Goal: Task Accomplishment & Management: Use online tool/utility

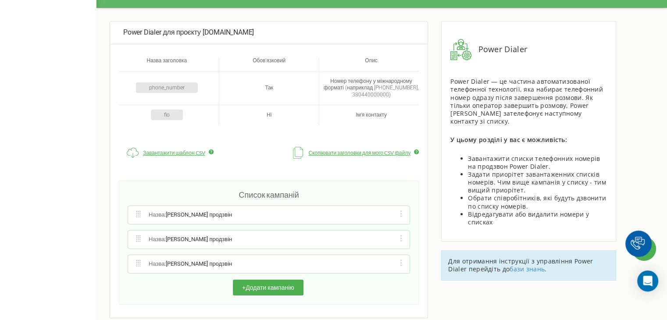
scroll to position [27, 0]
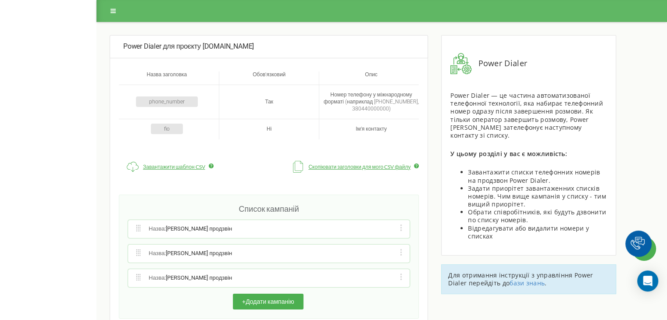
click at [17, 44] on div "Power Dialer для проєкту synergyoffice.pro Назва заголовка Обов'язковий Опис ph…" at bounding box center [333, 172] width 667 height 345
click at [110, 9] on button at bounding box center [113, 11] width 16 height 12
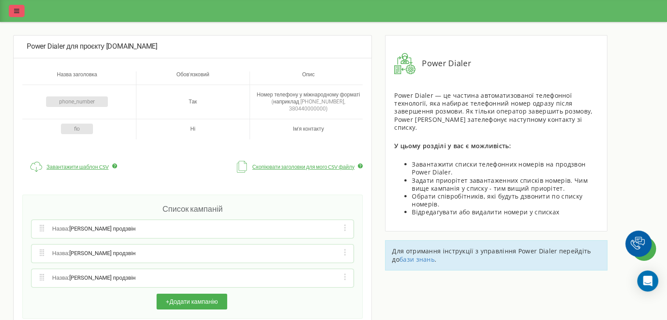
click at [9, 10] on button at bounding box center [17, 11] width 16 height 12
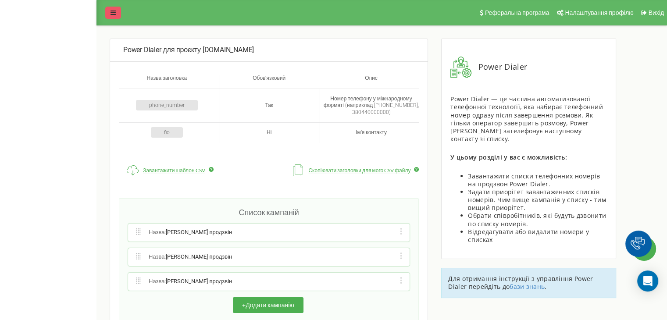
click at [107, 12] on button at bounding box center [113, 13] width 16 height 12
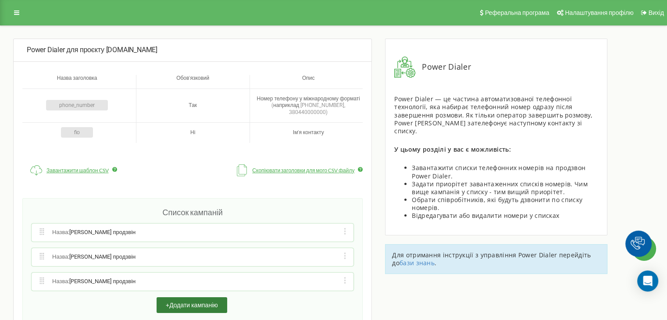
click at [207, 300] on button "+ Додати кампанію" at bounding box center [191, 305] width 71 height 16
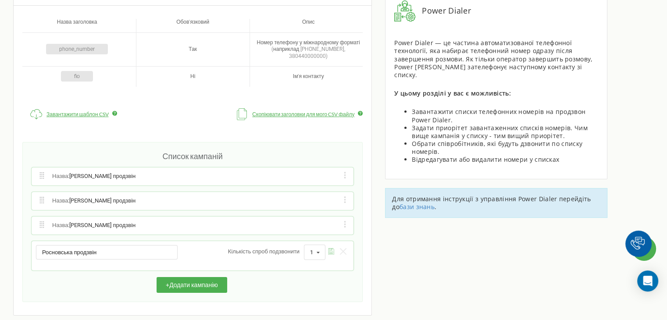
type input "Росновська продзвін"
click at [330, 248] on icon "submit" at bounding box center [331, 251] width 7 height 7
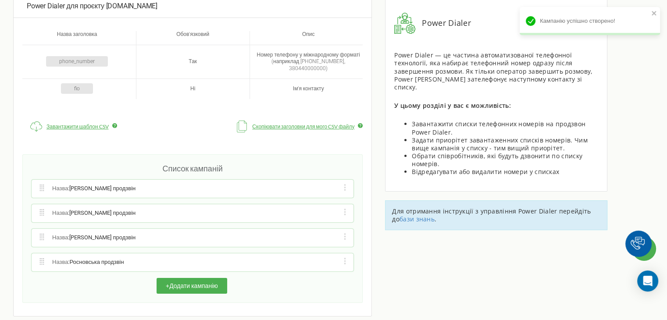
click at [348, 258] on div "Редагувати назву кампанії Редагувати список номерів кампанії Редагувати список …" at bounding box center [345, 262] width 8 height 9
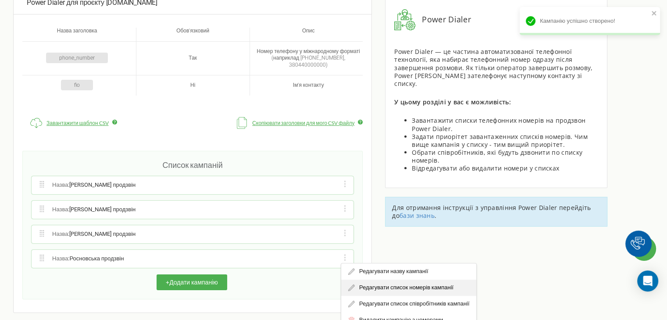
click at [366, 280] on div "Редагувати список номерів кампанії" at bounding box center [408, 288] width 135 height 16
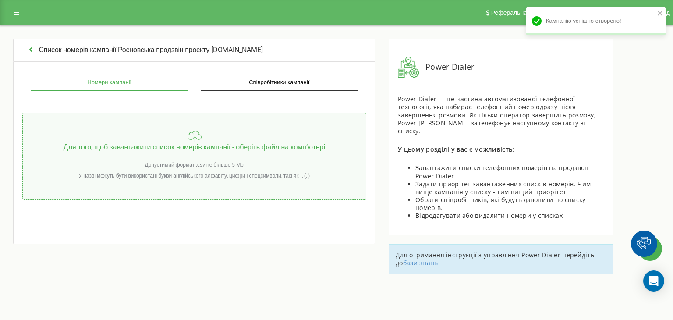
click at [32, 50] on icon "button" at bounding box center [31, 49] width 8 height 7
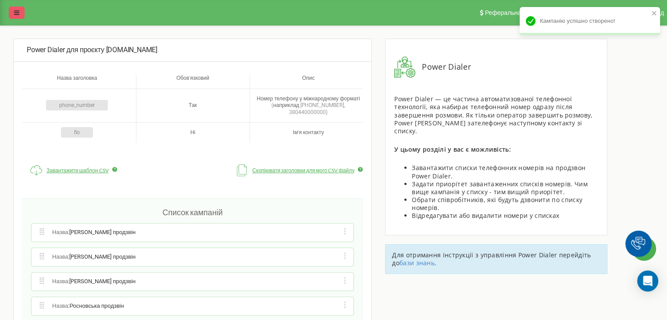
click at [17, 13] on icon at bounding box center [16, 13] width 5 height 6
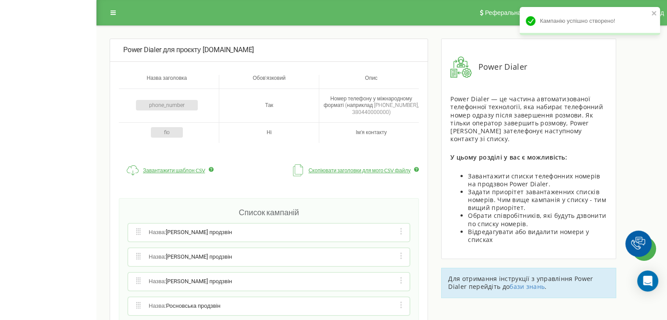
click at [42, 118] on div "Реферальна програма Налаштування профілю Вихід Power Dialer для проєкту synergy…" at bounding box center [333, 186] width 667 height 373
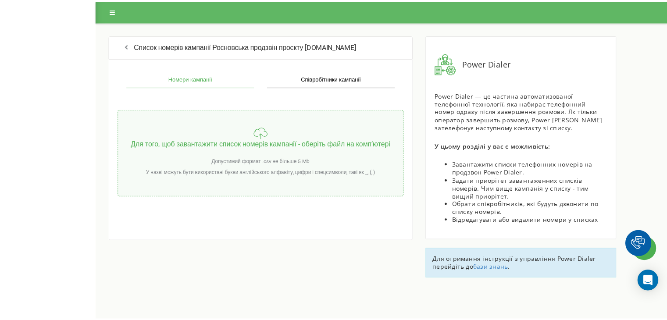
scroll to position [47, 0]
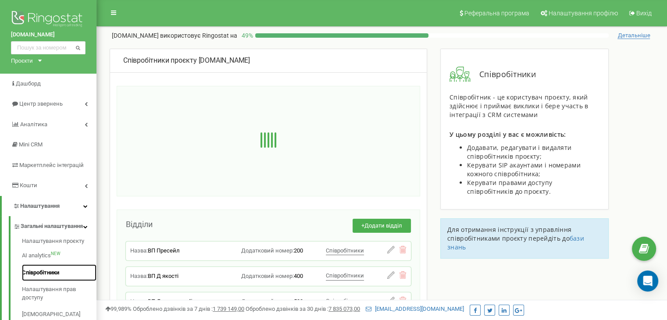
click at [49, 279] on link "Співробітники" at bounding box center [59, 272] width 74 height 17
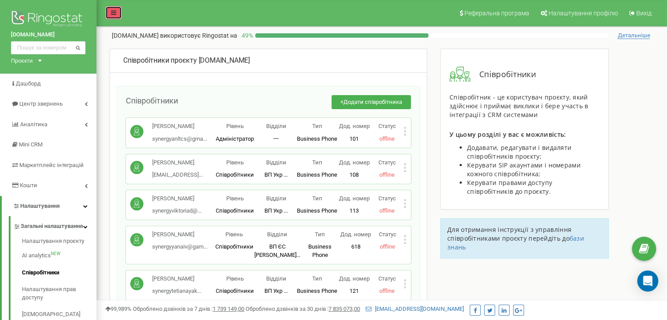
click at [114, 13] on icon at bounding box center [113, 13] width 5 height 6
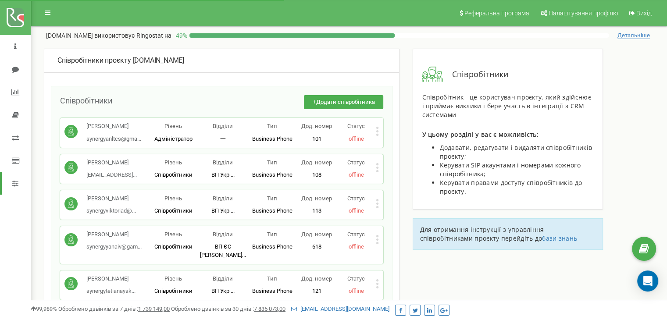
scroll to position [2026, 0]
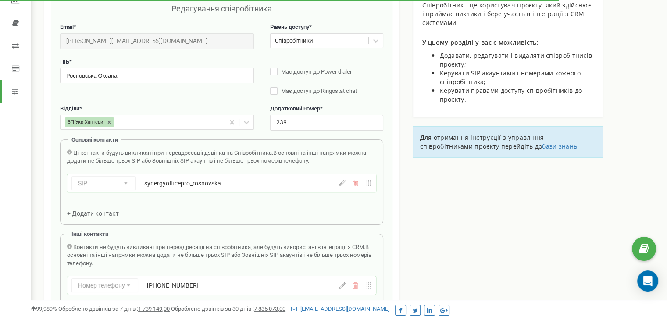
scroll to position [88, 0]
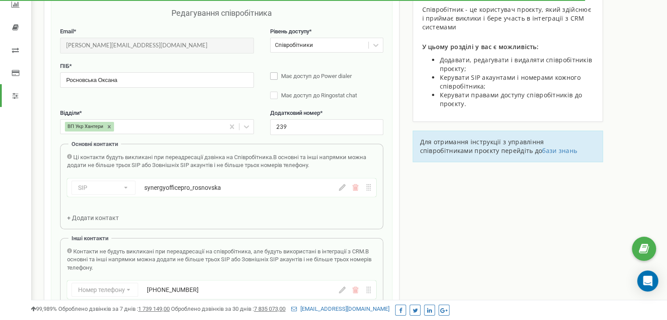
click at [276, 74] on label "Має доступ до Power dialer" at bounding box center [326, 76] width 113 height 9
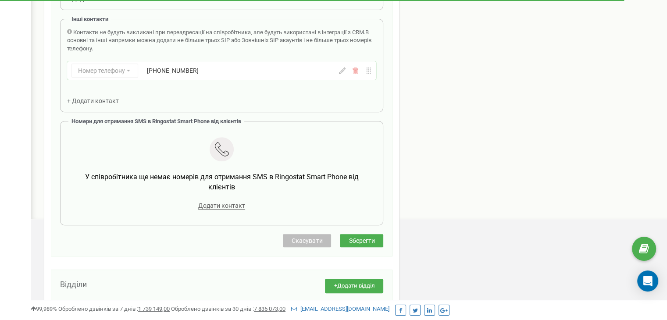
click at [313, 244] on button "Скасувати" at bounding box center [307, 240] width 48 height 13
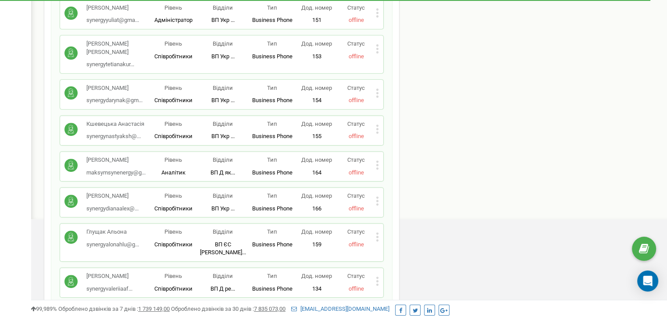
scroll to position [2026, 0]
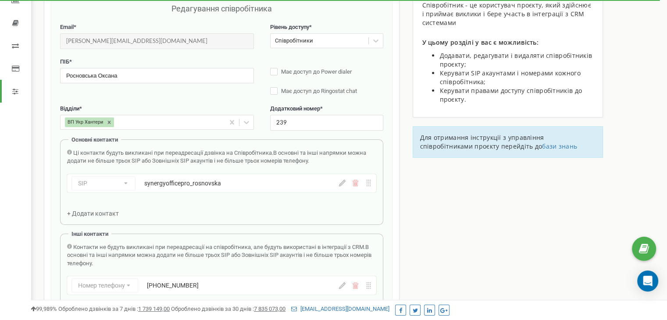
scroll to position [88, 0]
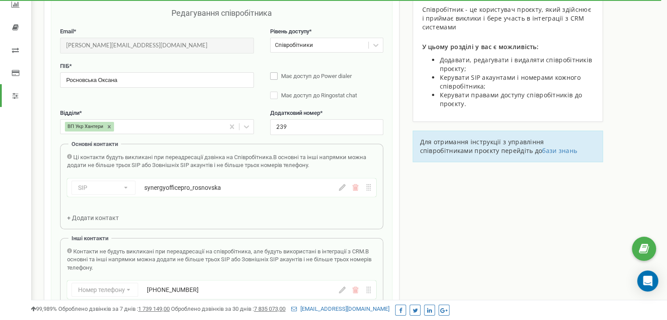
click at [303, 80] on label "Має доступ до Power dialer" at bounding box center [326, 76] width 113 height 9
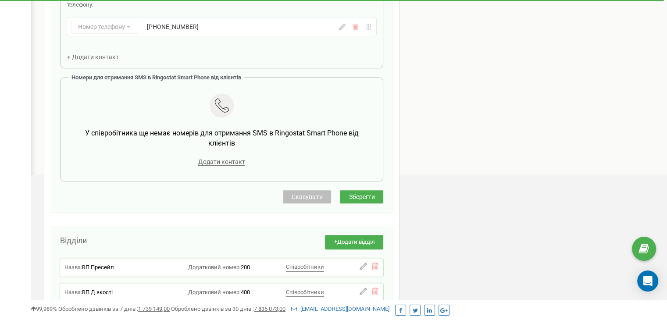
click at [358, 197] on span "Зберегти" at bounding box center [361, 196] width 26 height 7
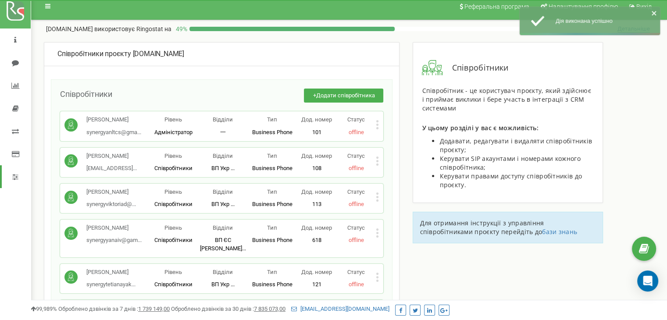
scroll to position [2134, 0]
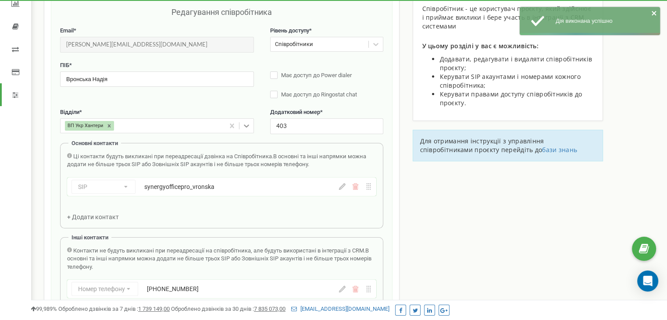
scroll to position [88, 0]
click at [274, 76] on label "Має доступ до Power dialer" at bounding box center [326, 76] width 113 height 9
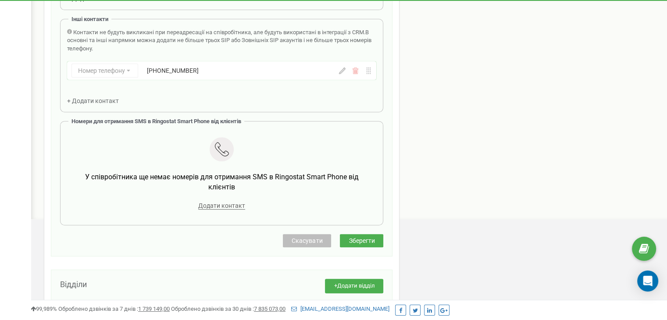
click at [359, 241] on span "Зберегти" at bounding box center [361, 240] width 26 height 7
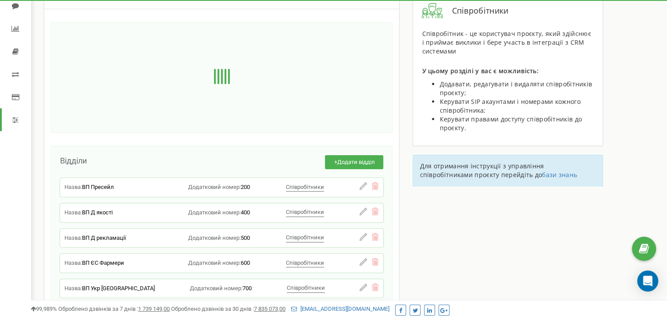
scroll to position [50, 0]
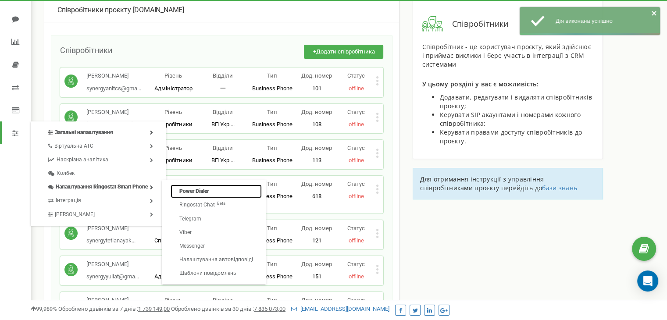
click at [193, 193] on link "Power Dialer" at bounding box center [215, 191] width 91 height 14
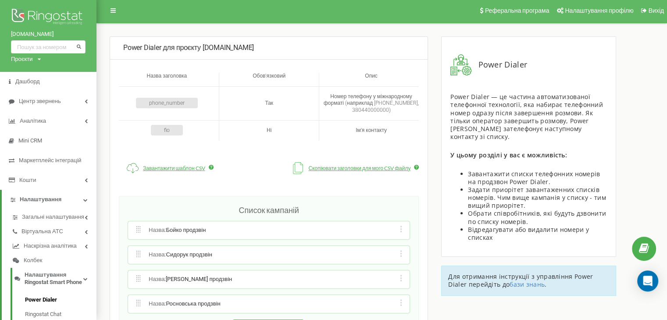
scroll to position [131, 0]
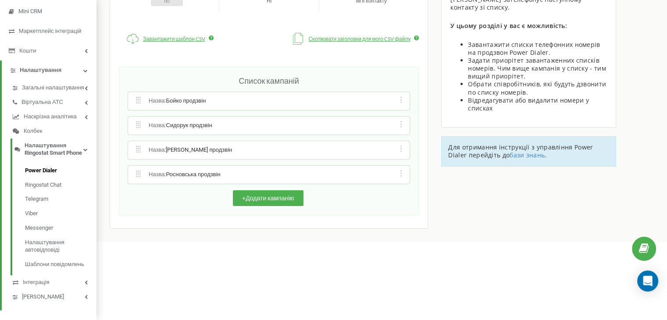
click at [402, 175] on div "Назва : Росновська продзвін Редагувати назву кампанії Редагувати список номерів…" at bounding box center [268, 175] width 281 height 18
click at [400, 174] on icon at bounding box center [401, 173] width 2 height 7
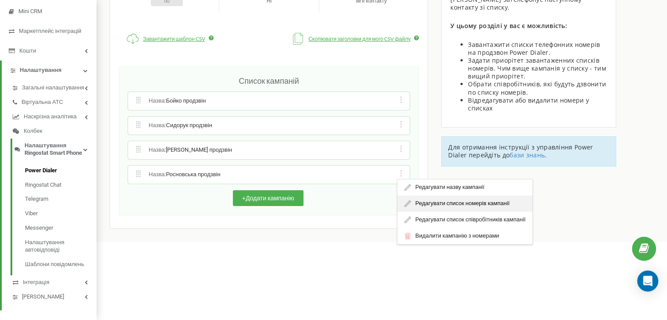
click at [427, 201] on div "Редагувати список номерів кампанії" at bounding box center [464, 203] width 135 height 16
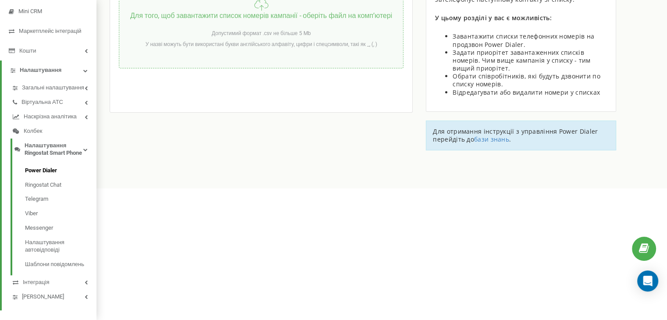
click at [238, 43] on div "У назві можуть бути використані букви англійського алфавіту, цифри і спецсимвол…" at bounding box center [261, 44] width 236 height 11
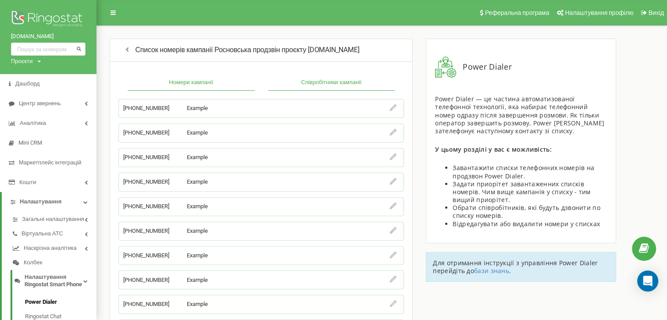
click at [303, 84] on button "Співробітники кампанії" at bounding box center [331, 83] width 127 height 16
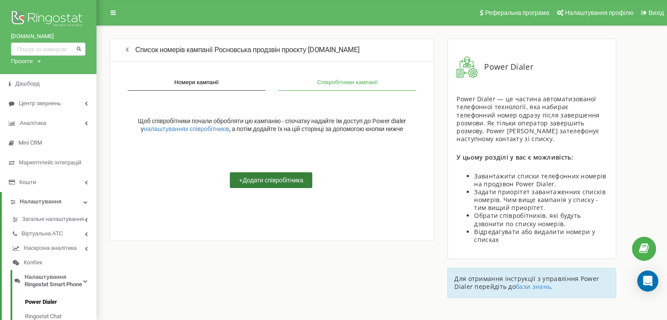
click at [272, 175] on button "+ Додати співробітника" at bounding box center [271, 180] width 82 height 16
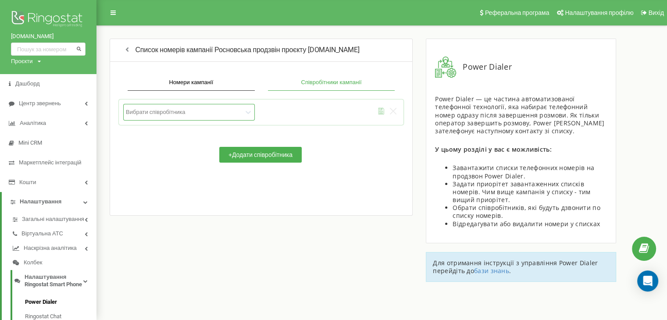
click at [204, 109] on div at bounding box center [184, 111] width 117 height 7
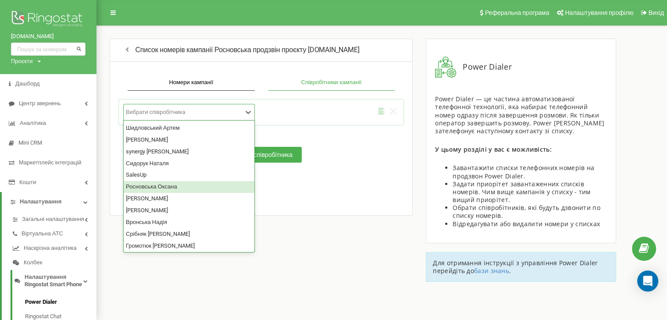
click at [165, 183] on div "Росновська Оксана" at bounding box center [189, 187] width 131 height 12
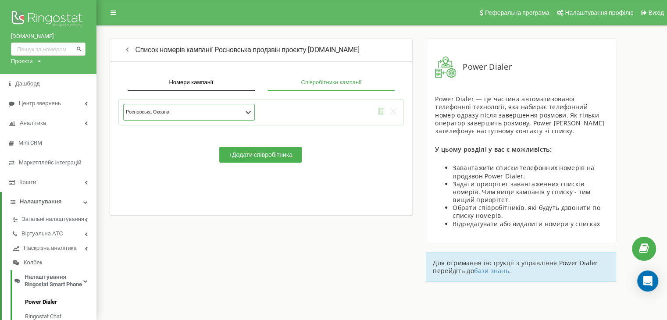
click at [380, 109] on icon "submit" at bounding box center [381, 111] width 2 height 4
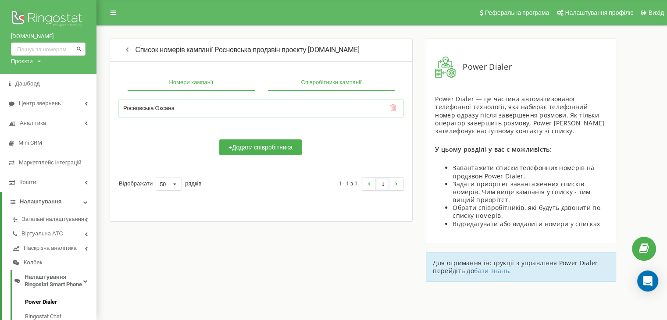
click at [182, 86] on button "Номери кампанії" at bounding box center [191, 83] width 127 height 16
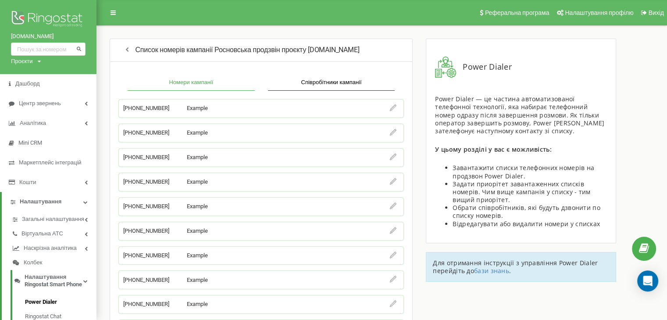
click at [131, 55] on div "Список номерів кампанії Росновська продзвін проєкту [DOMAIN_NAME]" at bounding box center [261, 50] width 303 height 23
click at [130, 50] on icon "button" at bounding box center [127, 49] width 8 height 7
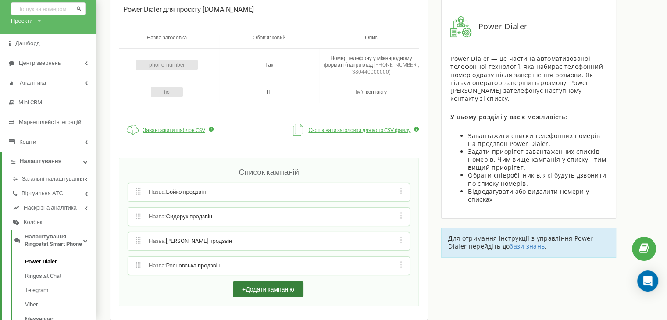
scroll to position [88, 0]
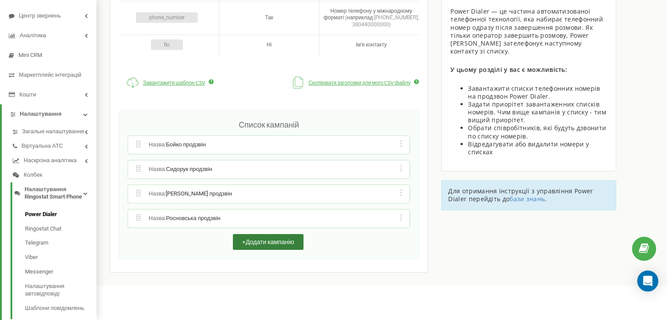
click at [254, 241] on button "+ Додати кампанію" at bounding box center [268, 242] width 71 height 16
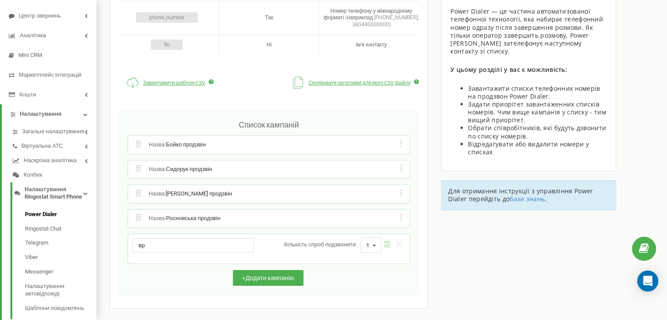
type input "в"
type input "Вронська продзвін"
click at [384, 241] on icon "submit" at bounding box center [387, 244] width 7 height 7
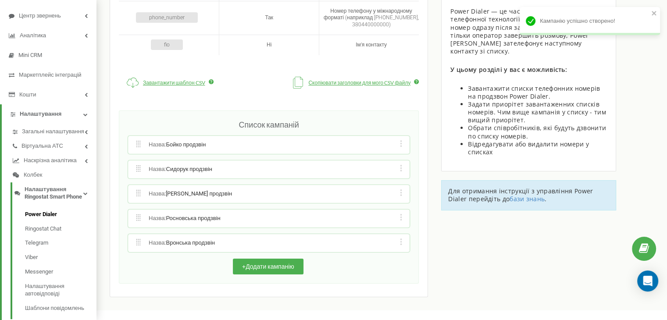
click at [400, 241] on icon at bounding box center [401, 241] width 2 height 7
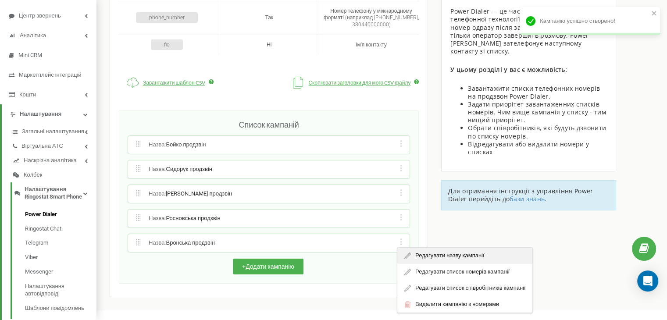
click at [420, 254] on div "Редагувати назву кампанії" at bounding box center [464, 256] width 135 height 16
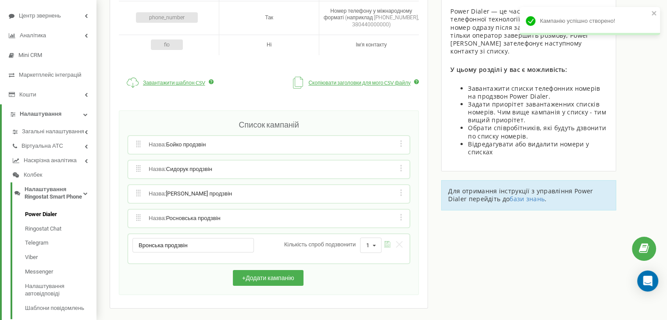
click at [386, 244] on icon "submit" at bounding box center [387, 244] width 7 height 7
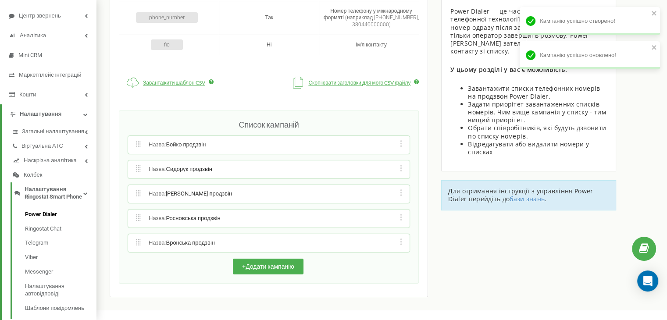
click at [400, 242] on icon at bounding box center [401, 241] width 2 height 7
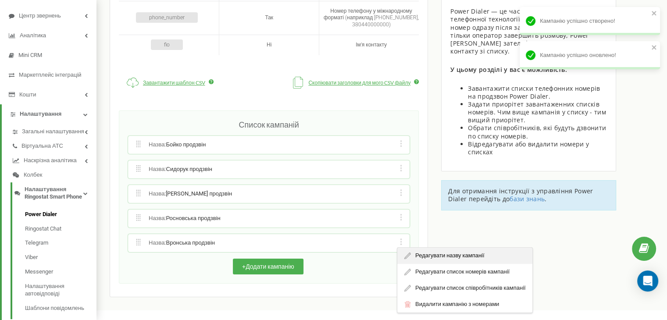
click at [427, 252] on div "Редагувати назву кампанії" at bounding box center [464, 256] width 135 height 16
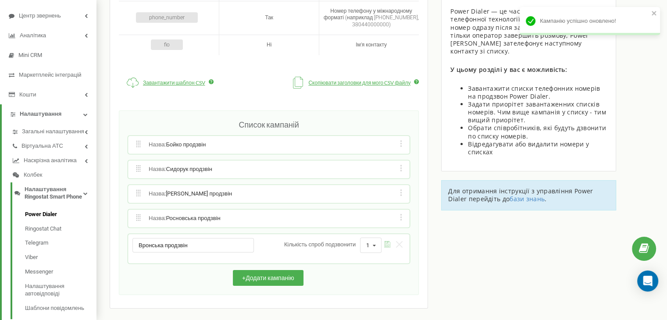
click at [386, 243] on icon "submit" at bounding box center [387, 244] width 7 height 7
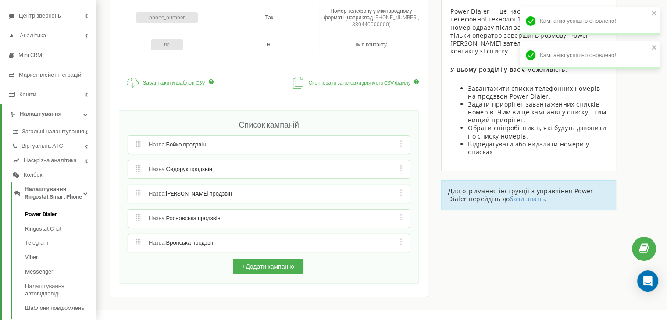
click at [399, 244] on div "Редагувати назву кампанії Редагувати список номерів кампанії Редагувати список …" at bounding box center [401, 242] width 8 height 9
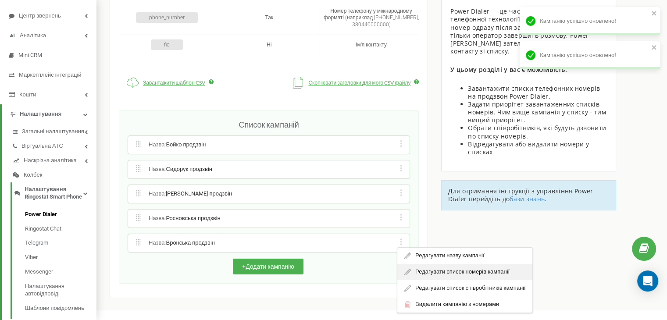
click at [440, 264] on div "Редагувати список номерів кампанії" at bounding box center [464, 272] width 135 height 16
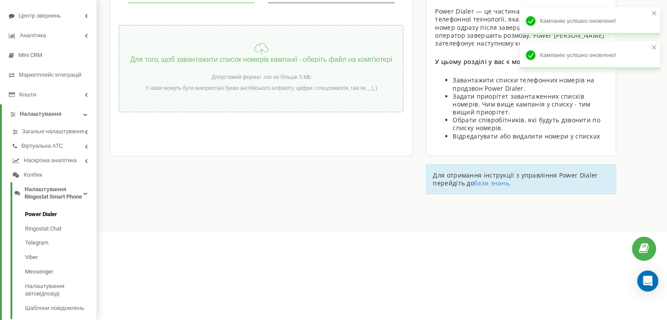
click at [218, 81] on div "Допустимий формат .csv не більше 5 Mb" at bounding box center [260, 77] width 103 height 11
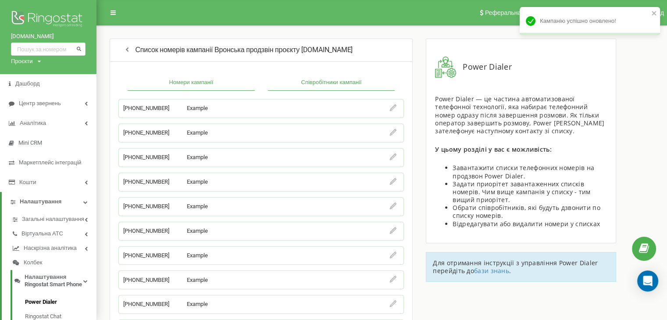
click at [309, 85] on button "Співробітники кампанії" at bounding box center [331, 83] width 127 height 16
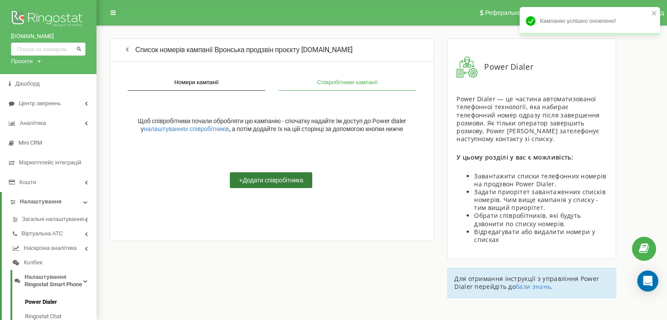
click at [256, 184] on button "+ Додати співробітника" at bounding box center [271, 180] width 82 height 16
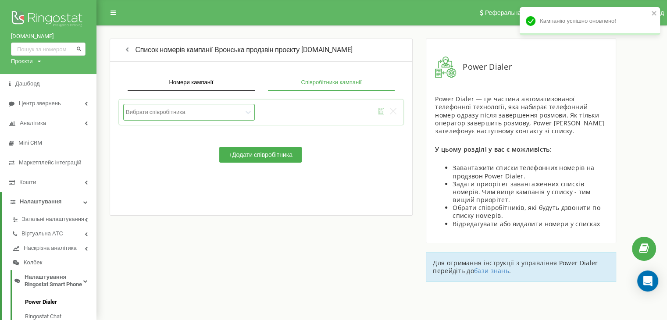
click at [180, 119] on div "Вибрати співробітника" at bounding box center [188, 112] width 131 height 17
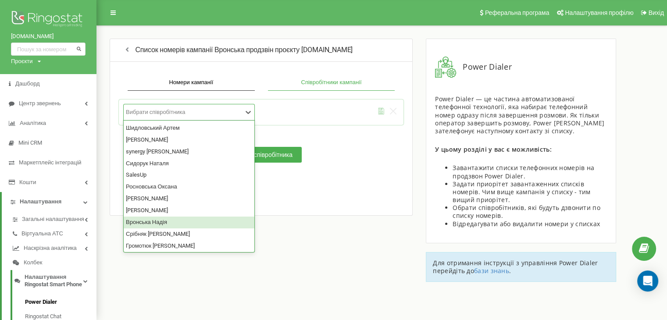
click at [158, 222] on div "Вронська Надія" at bounding box center [189, 222] width 131 height 12
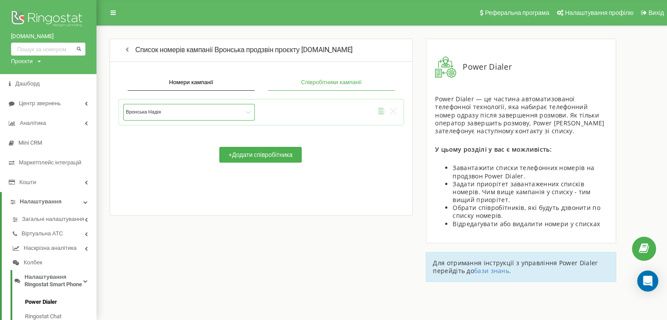
click at [381, 110] on icon "submit" at bounding box center [381, 111] width 6 height 7
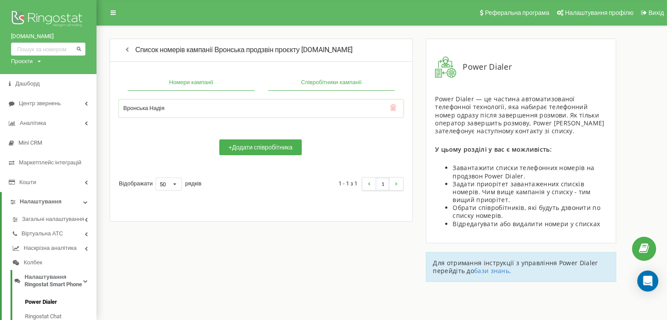
click at [188, 88] on button "Номери кампанії" at bounding box center [191, 83] width 127 height 16
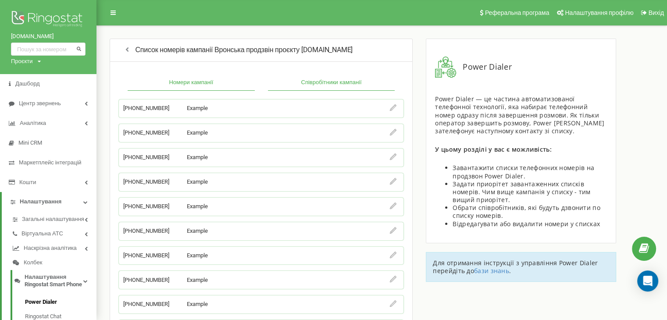
click at [327, 83] on button "Співробітники кампанії" at bounding box center [331, 83] width 127 height 16
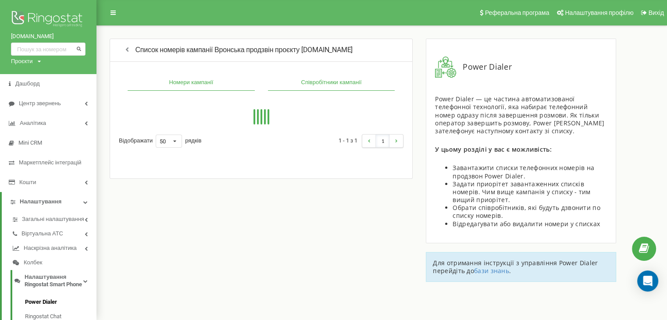
click at [184, 83] on button "Номери кампанії" at bounding box center [191, 83] width 127 height 16
click at [307, 83] on button "Співробітники кампанії" at bounding box center [331, 83] width 127 height 16
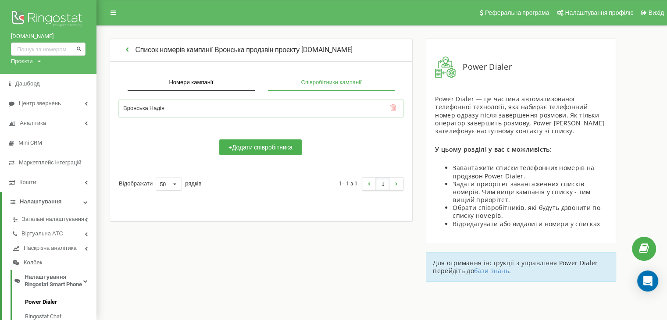
click at [129, 51] on icon "button" at bounding box center [127, 49] width 8 height 7
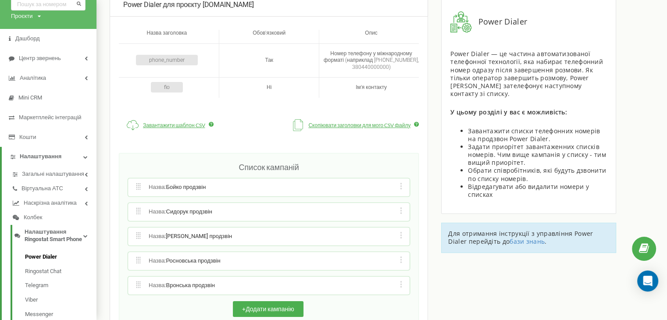
scroll to position [88, 0]
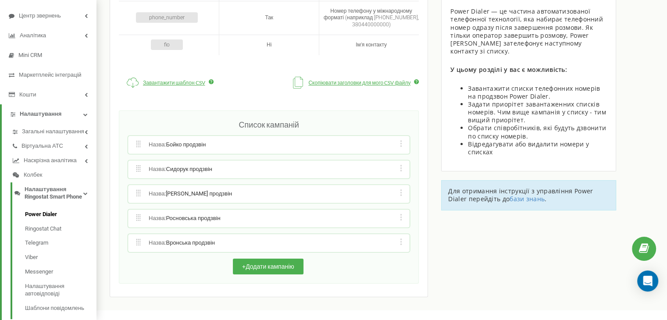
click at [400, 144] on icon at bounding box center [401, 143] width 2 height 7
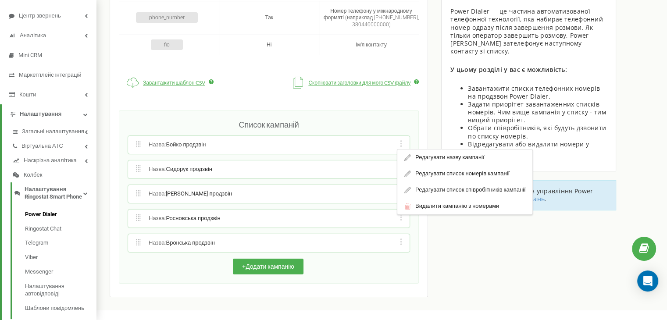
click at [326, 120] on h2 "Список кампаній" at bounding box center [268, 125] width 281 height 10
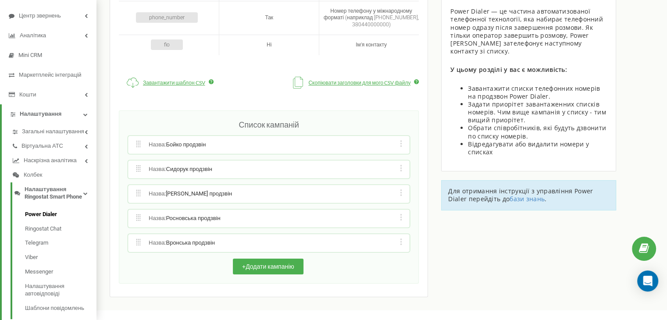
click at [400, 144] on icon at bounding box center [401, 143] width 2 height 7
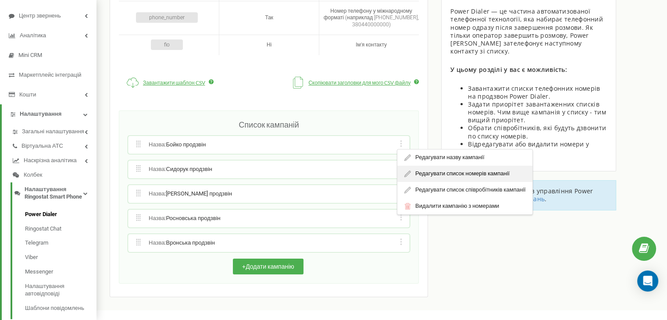
click at [429, 169] on div "Редагувати список номерів кампанії" at bounding box center [464, 174] width 135 height 16
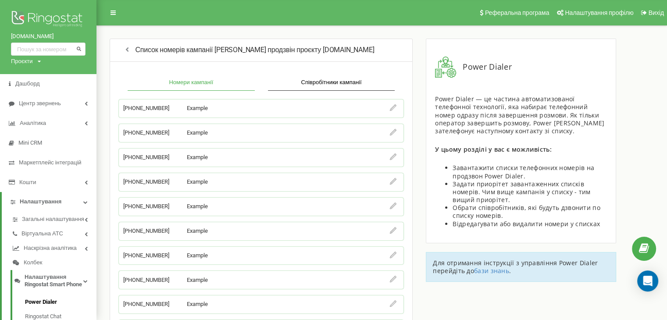
click at [194, 83] on button "Номери кампанії" at bounding box center [191, 83] width 127 height 16
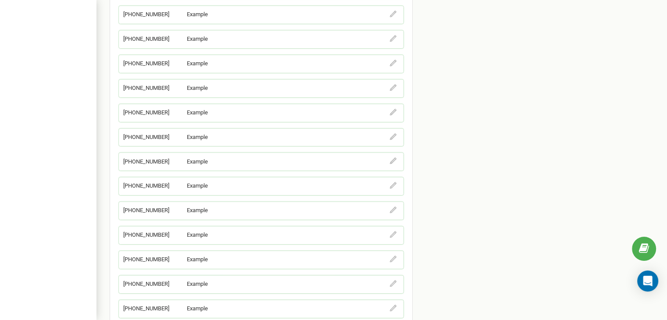
scroll to position [1052, 0]
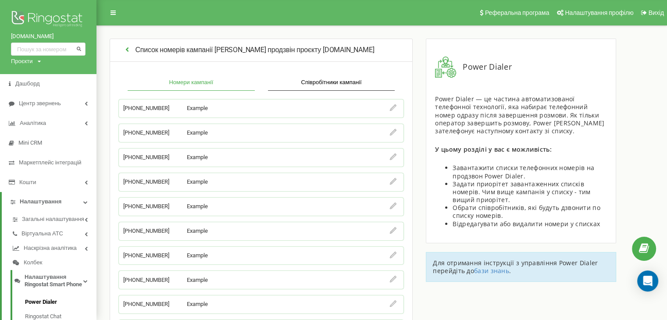
click at [124, 53] on icon "button" at bounding box center [127, 49] width 8 height 7
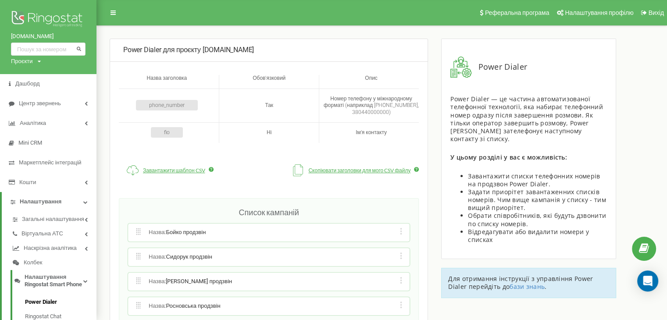
click at [400, 232] on icon at bounding box center [401, 231] width 2 height 7
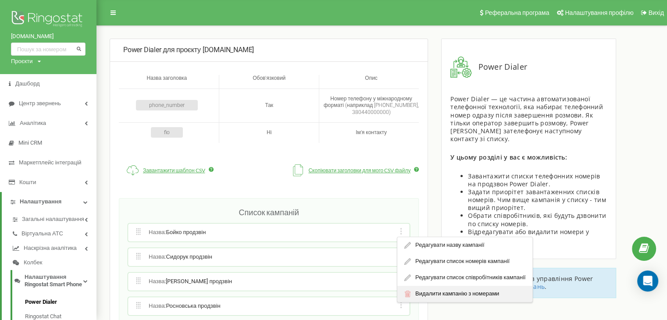
click at [419, 292] on div "Видалити кампанію з номерами" at bounding box center [464, 294] width 135 height 16
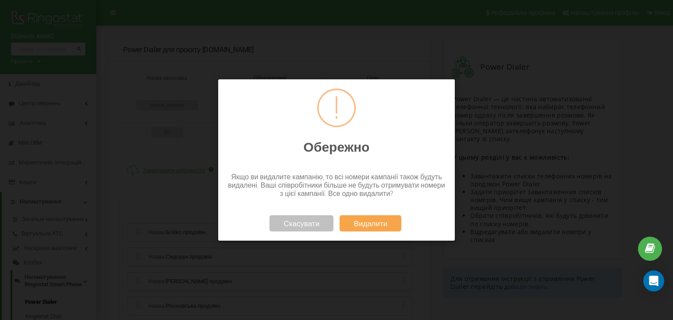
click at [358, 222] on button "Видалити" at bounding box center [371, 223] width 62 height 16
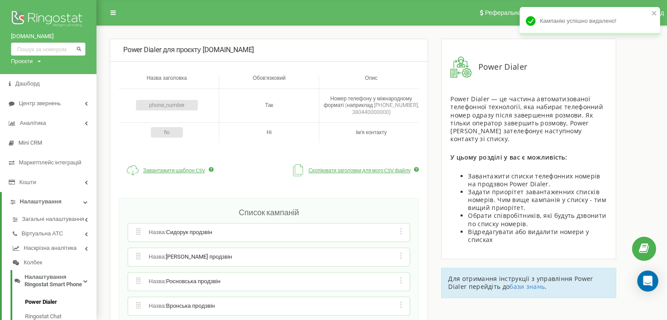
click at [399, 231] on div "Редагувати назву кампанії Редагувати список номерів кампанії Редагувати список …" at bounding box center [401, 232] width 8 height 9
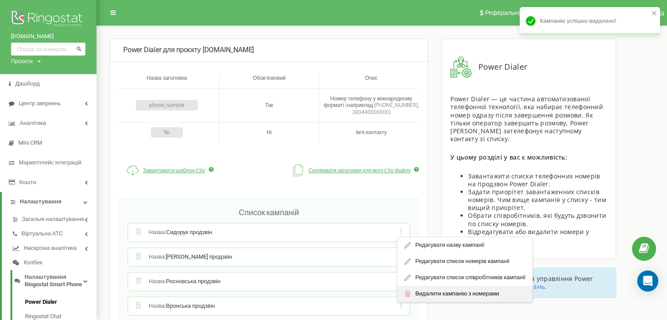
click at [427, 291] on div "Видалити кампанію з номерами" at bounding box center [464, 294] width 135 height 16
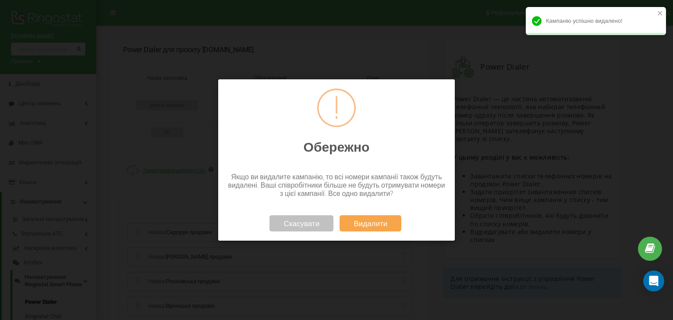
click at [384, 227] on button "Видалити" at bounding box center [371, 223] width 62 height 16
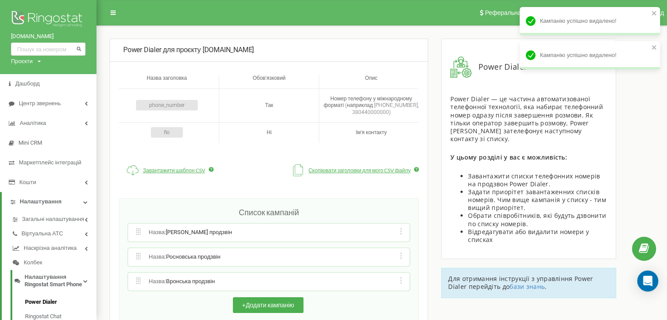
click at [398, 234] on div "Редагувати назву кампанії Редагувати список номерів кампанії Редагувати список …" at bounding box center [401, 232] width 8 height 9
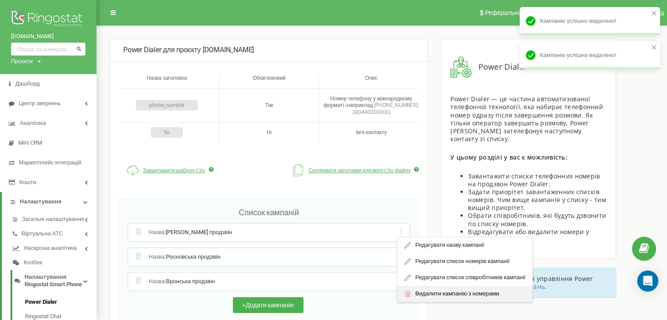
click at [419, 292] on div "Видалити кампанію з номерами" at bounding box center [464, 294] width 135 height 16
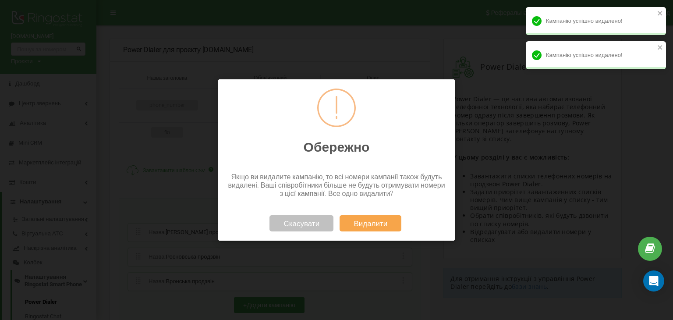
click at [372, 223] on button "Видалити" at bounding box center [371, 223] width 62 height 16
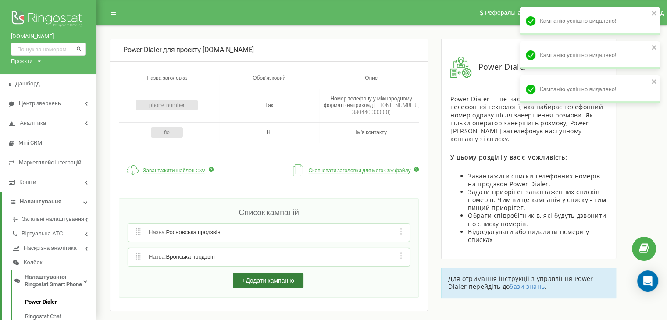
click at [266, 280] on button "+ Додати кампанію" at bounding box center [268, 281] width 71 height 16
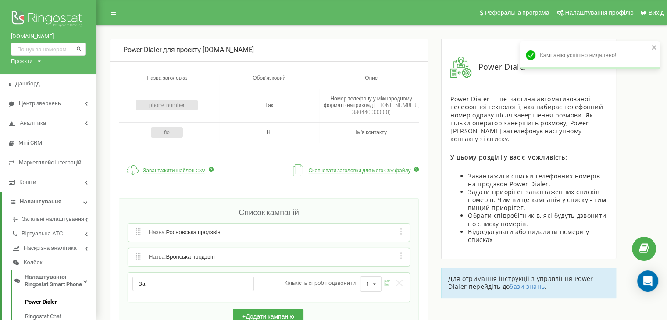
type input "[PERSON_NAME] продзвін"
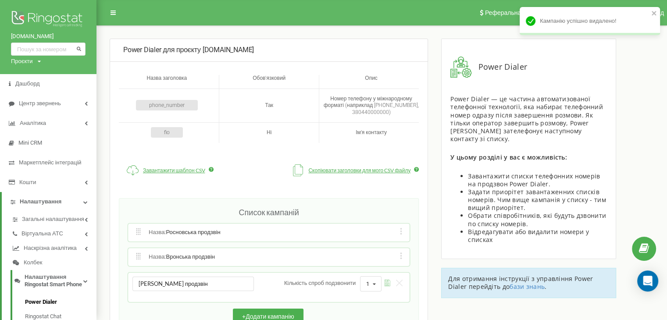
click at [381, 283] on button "submit" at bounding box center [387, 283] width 12 height 9
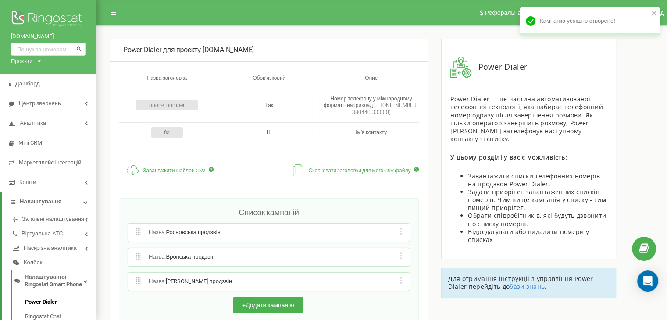
click at [402, 283] on div "Редагувати назву кампанії Редагувати список номерів кампанії Редагувати список …" at bounding box center [401, 281] width 8 height 9
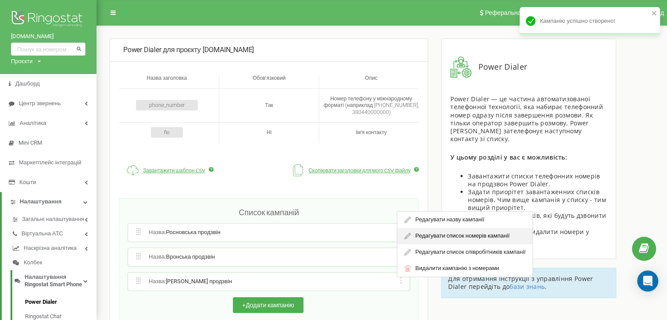
click at [433, 234] on div "Редагувати список номерів кампанії" at bounding box center [464, 236] width 135 height 16
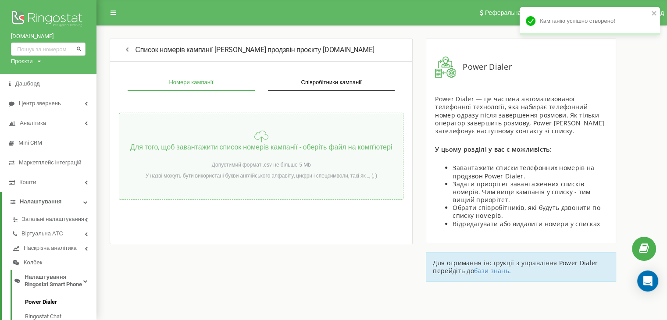
click at [226, 160] on div "Допустимий формат .csv не більше 5 Mb" at bounding box center [260, 165] width 103 height 11
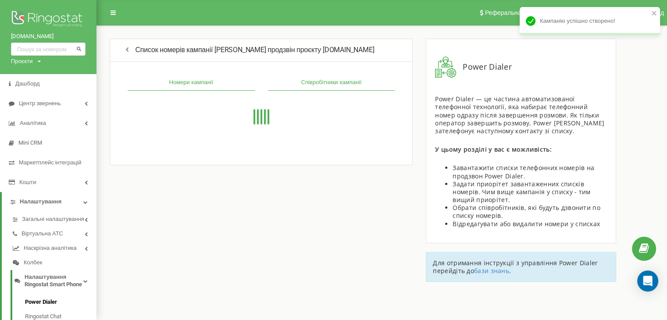
click at [332, 85] on button "Співробітники кампанії" at bounding box center [331, 83] width 127 height 16
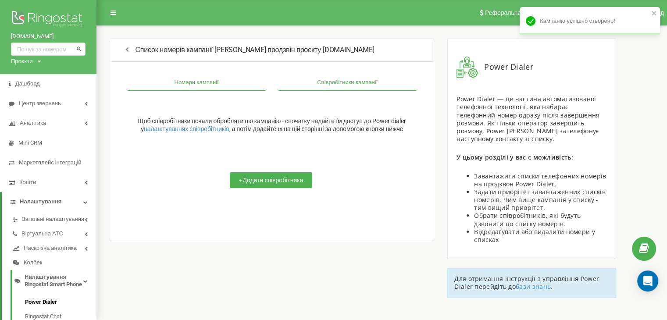
click at [204, 86] on button "Номери кампанії" at bounding box center [197, 83] width 138 height 16
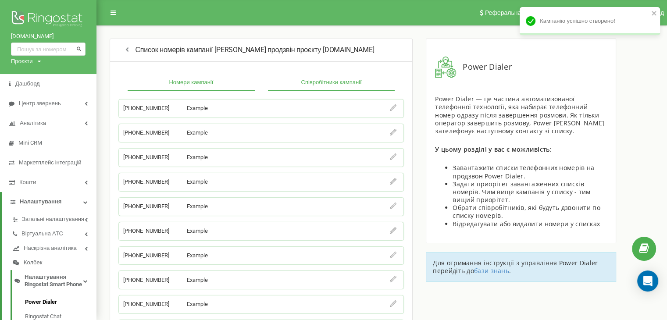
click at [324, 82] on button "Співробітники кампанії" at bounding box center [331, 83] width 127 height 16
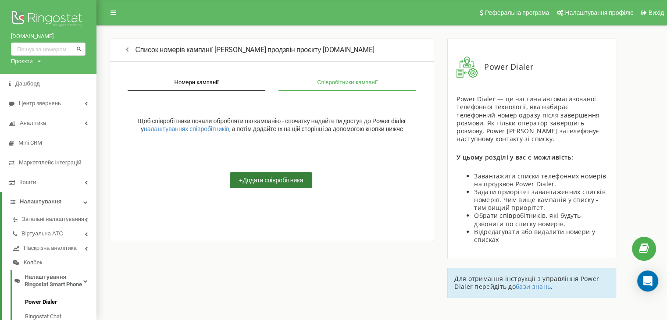
click at [247, 188] on button "+ Додати співробітника" at bounding box center [271, 180] width 82 height 16
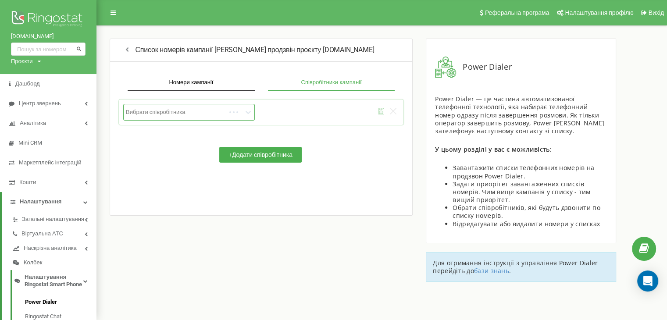
click at [174, 110] on div at bounding box center [175, 111] width 99 height 7
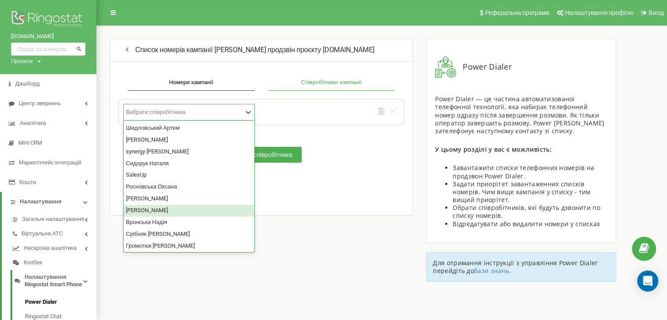
click at [158, 207] on div "[PERSON_NAME]" at bounding box center [189, 211] width 131 height 12
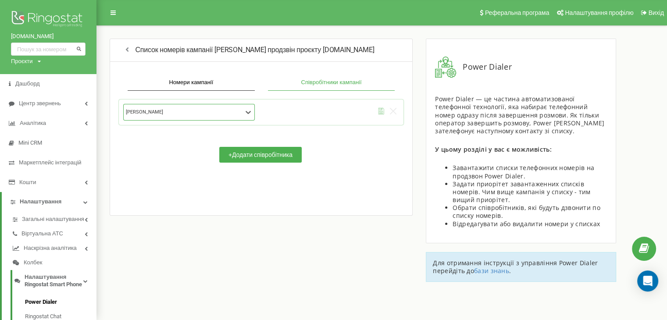
click at [379, 110] on icon "submit" at bounding box center [381, 111] width 7 height 7
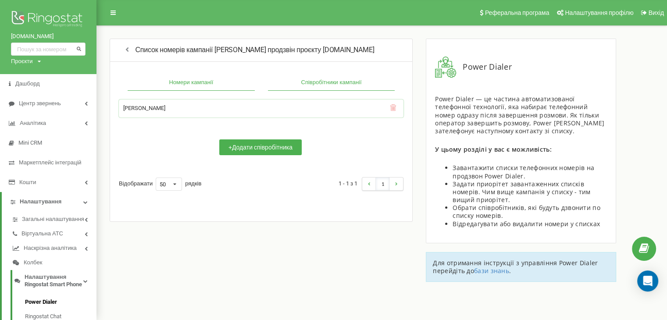
click at [189, 85] on button "Номери кампанії" at bounding box center [191, 83] width 127 height 16
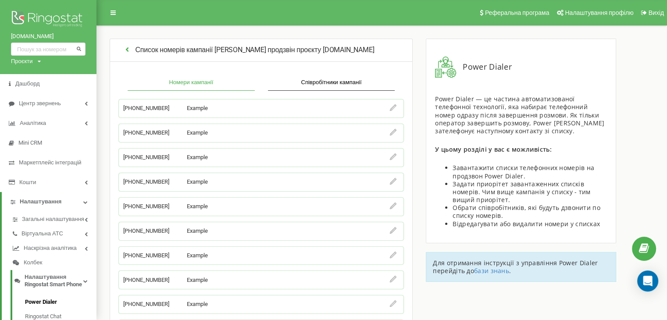
click at [126, 50] on icon "button" at bounding box center [127, 49] width 8 height 7
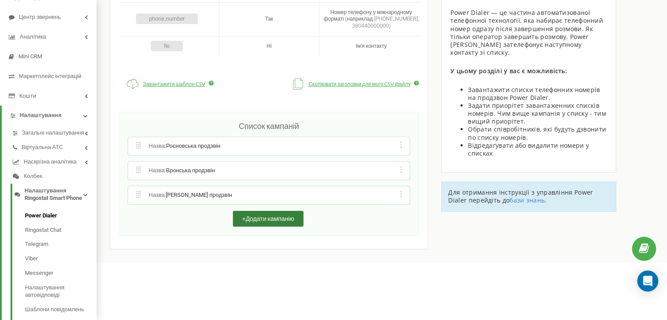
scroll to position [88, 0]
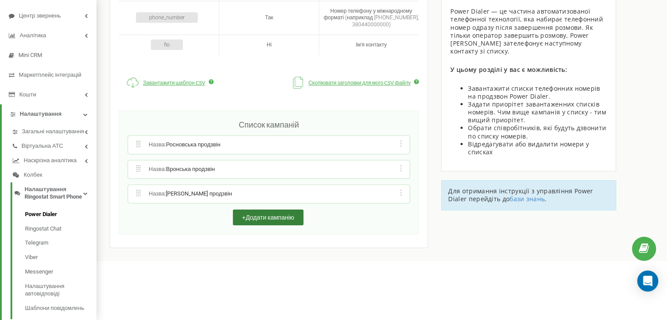
click at [263, 209] on button "+ Додати кампанію" at bounding box center [268, 217] width 71 height 16
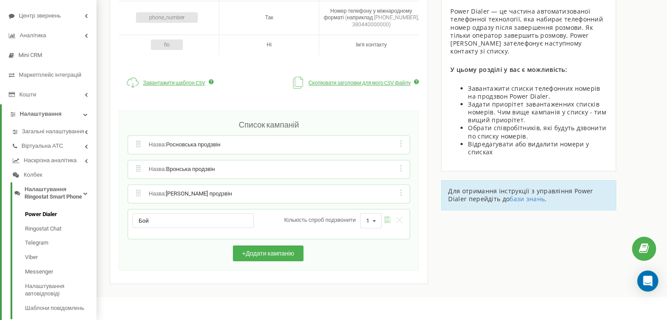
type input "Бойко продзвін"
click at [381, 216] on button "submit" at bounding box center [387, 220] width 12 height 9
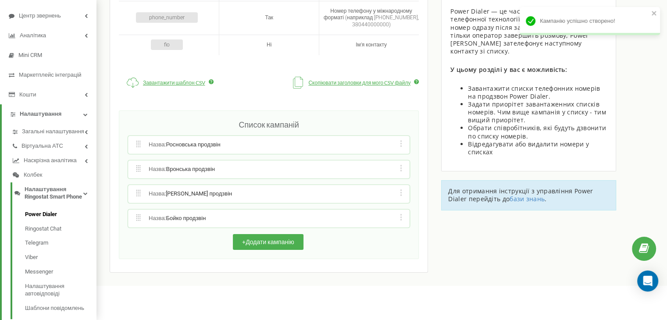
click at [399, 219] on div "Редагувати назву кампанії Редагувати список номерів кампанії Редагувати список …" at bounding box center [401, 218] width 8 height 9
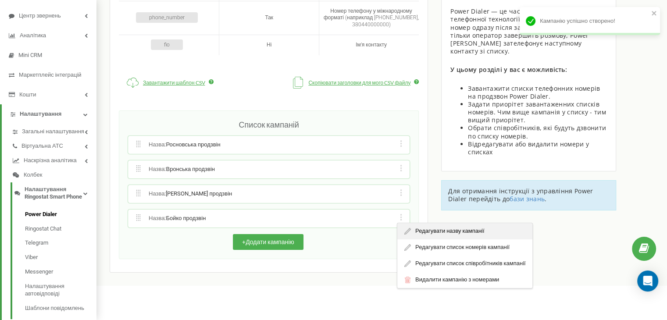
click at [424, 231] on div "Редагувати назву кампанії" at bounding box center [464, 231] width 135 height 16
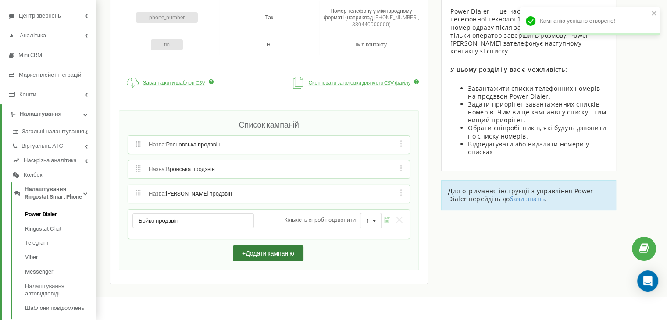
click at [269, 250] on button "+ Додати кампанію" at bounding box center [268, 253] width 71 height 16
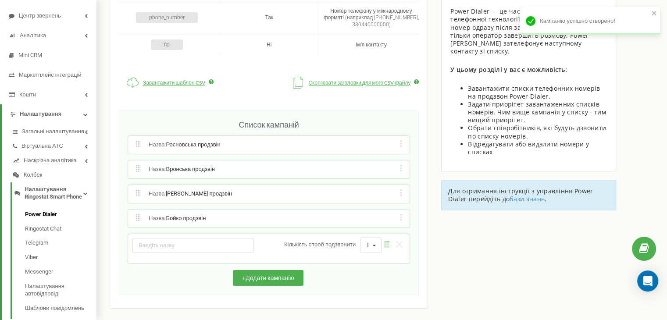
click at [401, 218] on div "Редагувати назву кампанії Редагувати список номерів кампанії Редагувати список …" at bounding box center [401, 218] width 8 height 9
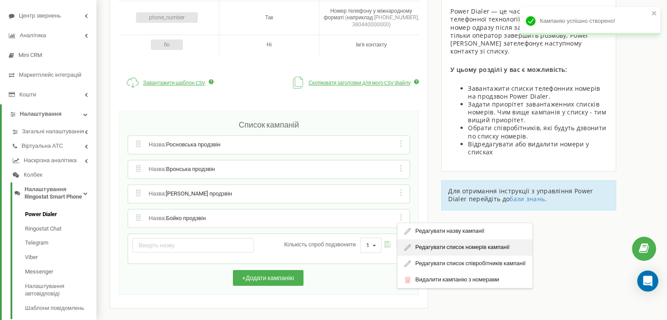
click at [417, 240] on div "Редагувати список номерів кампанії" at bounding box center [464, 247] width 135 height 16
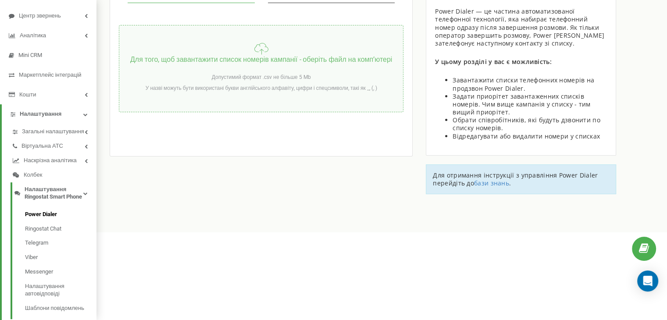
click at [216, 67] on div "Для того, щоб завантажити список номерів кампанії - оберіть файл на компʼютері …" at bounding box center [261, 68] width 284 height 87
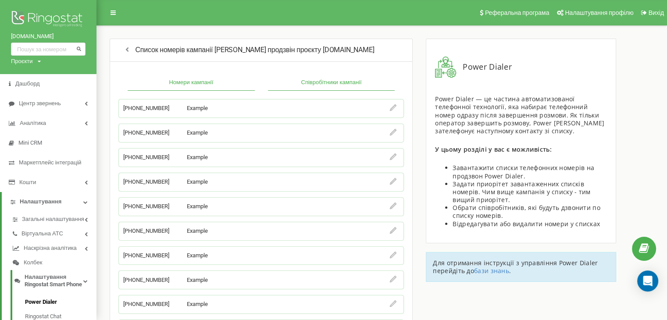
click at [335, 81] on button "Співробітники кампанії" at bounding box center [331, 83] width 127 height 16
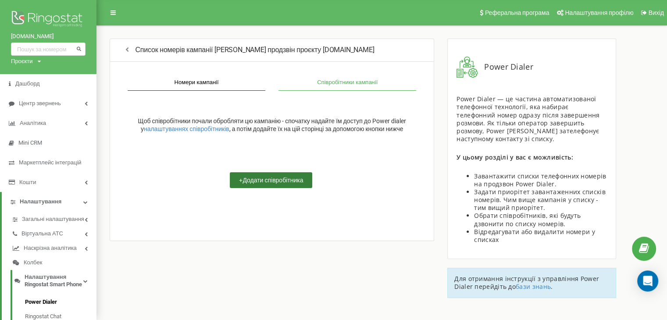
click at [241, 179] on button "+ Додати співробітника" at bounding box center [271, 180] width 82 height 16
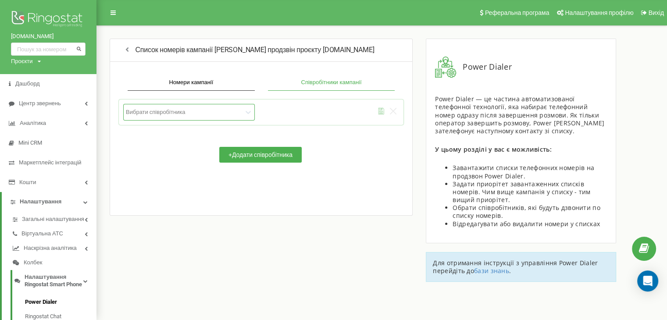
click at [205, 116] on div "Вибрати співробітника" at bounding box center [184, 111] width 118 height 9
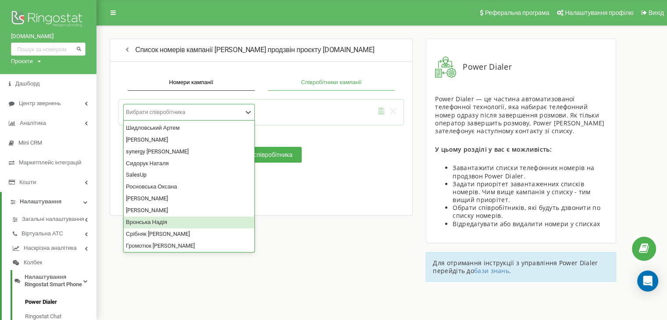
scroll to position [2, 0]
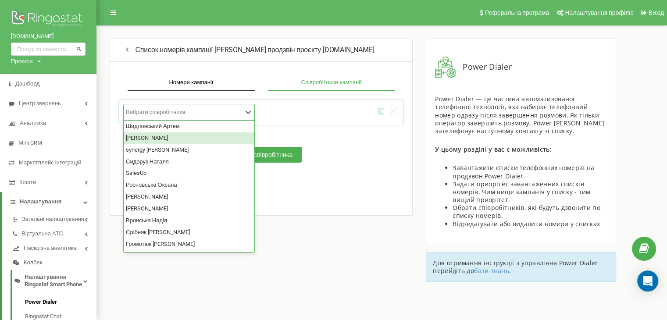
click at [156, 138] on div "[PERSON_NAME]" at bounding box center [189, 138] width 131 height 12
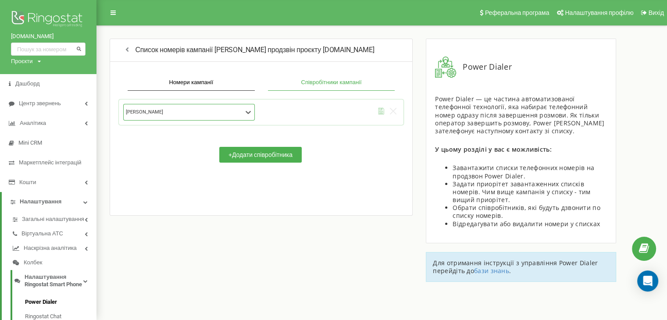
click at [380, 110] on icon "submit" at bounding box center [381, 111] width 7 height 7
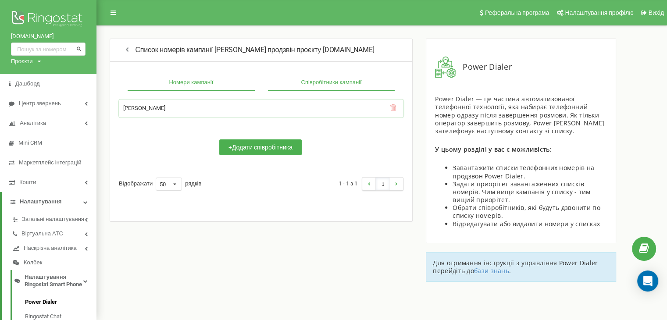
click at [230, 84] on button "Номери кампанії" at bounding box center [191, 83] width 127 height 16
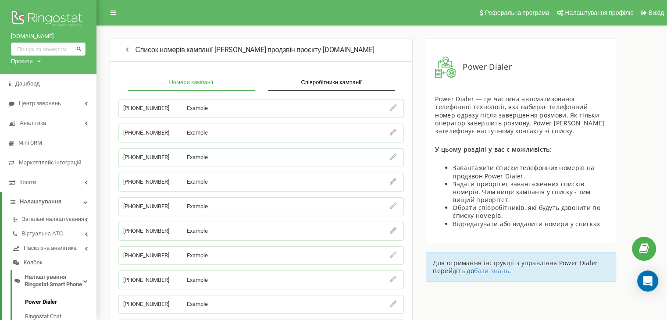
click at [126, 48] on icon "button" at bounding box center [127, 49] width 8 height 7
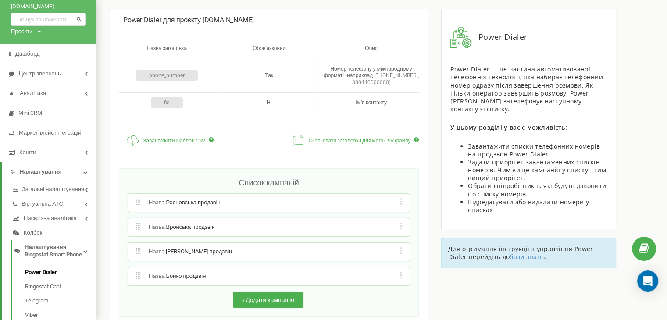
scroll to position [158, 0]
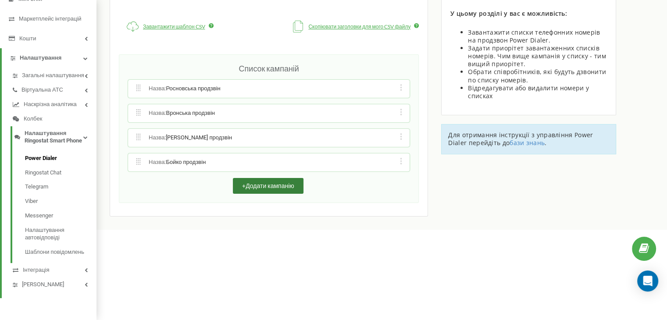
click at [284, 178] on button "+ Додати кампанію" at bounding box center [268, 186] width 71 height 16
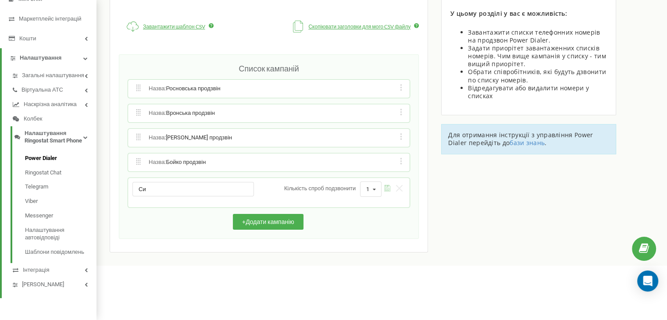
type input "Сидорук продзвін"
click at [384, 185] on icon "submit" at bounding box center [387, 188] width 7 height 7
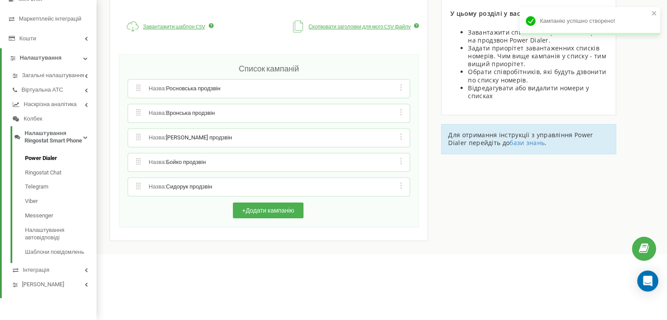
click at [401, 182] on div "Редагувати назву кампанії Редагувати список номерів кампанії Редагувати список …" at bounding box center [401, 186] width 8 height 9
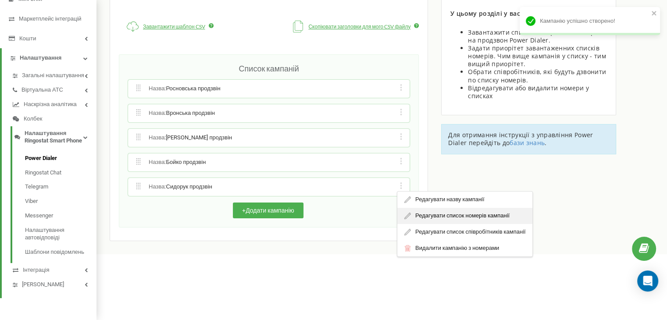
click at [426, 208] on div "Редагувати список номерів кампанії" at bounding box center [464, 216] width 135 height 16
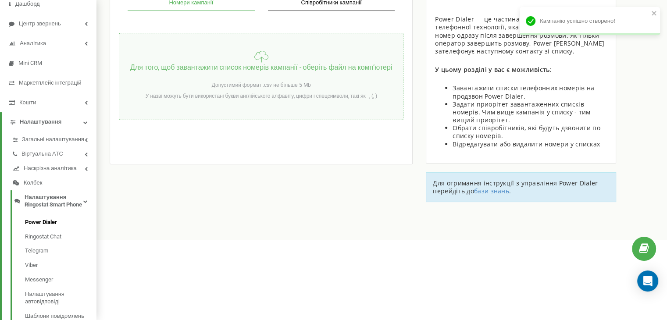
scroll to position [27, 0]
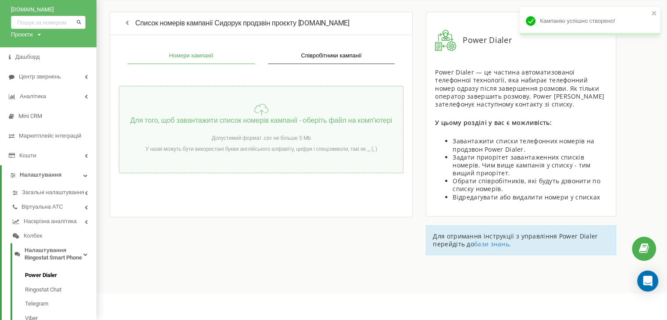
click at [258, 134] on div "Допустимий формат .csv не більше 5 Mb" at bounding box center [260, 138] width 103 height 11
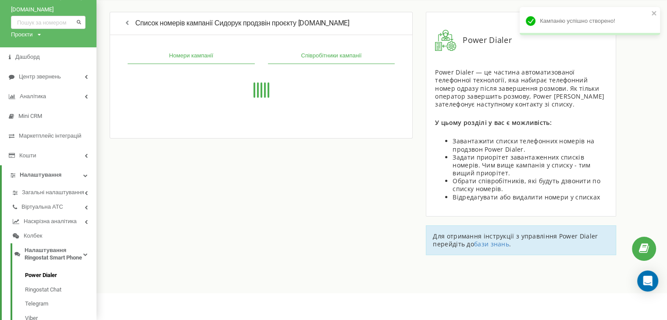
click at [315, 57] on button "Співробітники кампанії" at bounding box center [331, 56] width 127 height 16
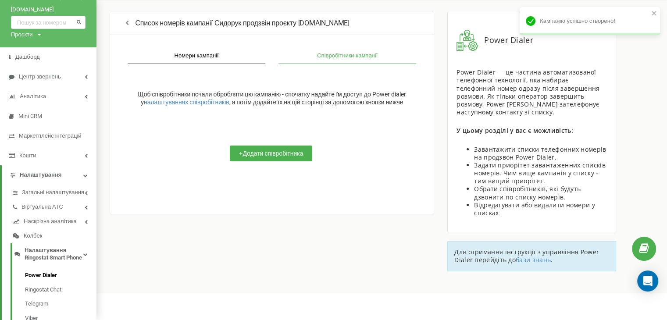
click at [204, 65] on div "Номери кампанії Співробітники кампанії Щоб співробітники почали обробляти цю ка…" at bounding box center [272, 115] width 306 height 135
click at [210, 60] on button "Номери кампанії" at bounding box center [197, 56] width 138 height 16
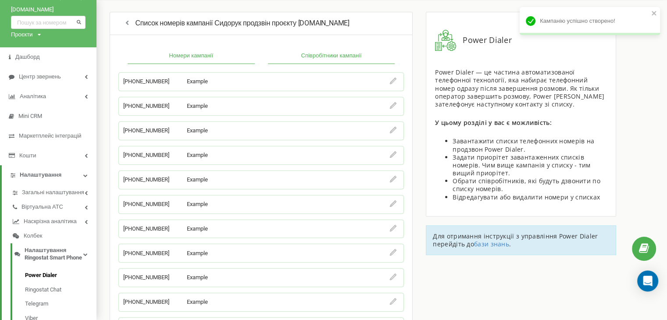
click at [317, 56] on button "Співробітники кампанії" at bounding box center [331, 56] width 127 height 16
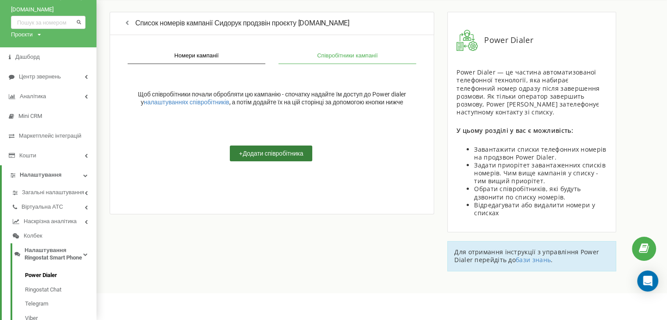
click at [247, 158] on button "+ Додати співробітника" at bounding box center [271, 153] width 82 height 16
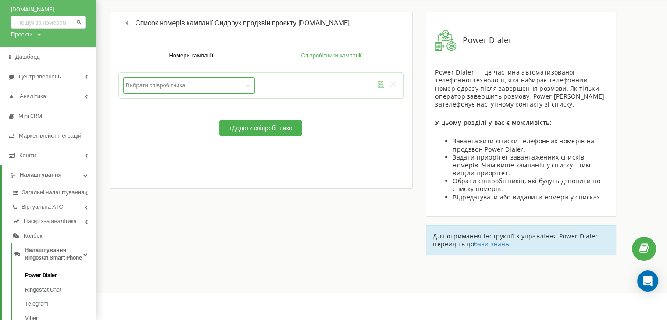
click at [160, 82] on div at bounding box center [184, 85] width 117 height 7
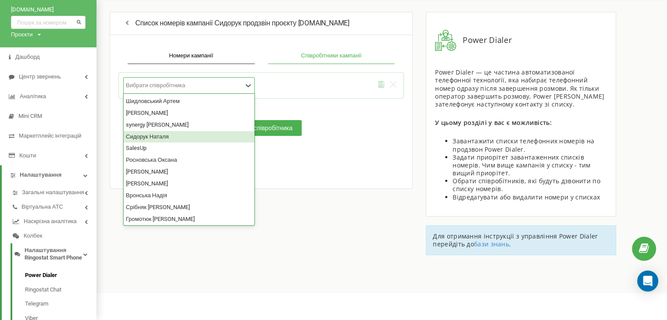
click at [168, 134] on div "Сидорук Наталя" at bounding box center [189, 137] width 131 height 12
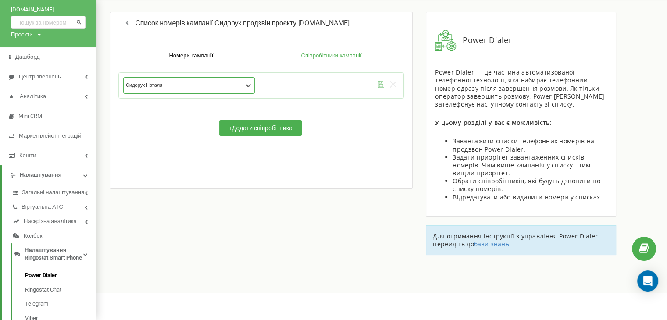
click at [380, 83] on icon "submit" at bounding box center [381, 84] width 7 height 7
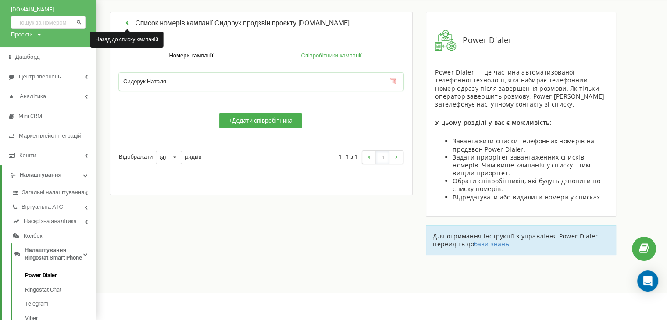
click at [126, 21] on icon "button" at bounding box center [127, 22] width 8 height 7
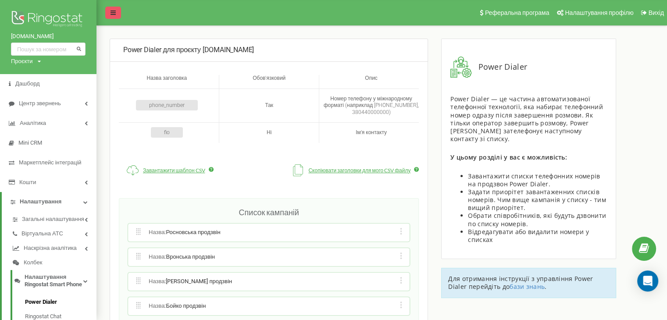
click at [110, 13] on button at bounding box center [113, 13] width 16 height 12
